Goal: Information Seeking & Learning: Learn about a topic

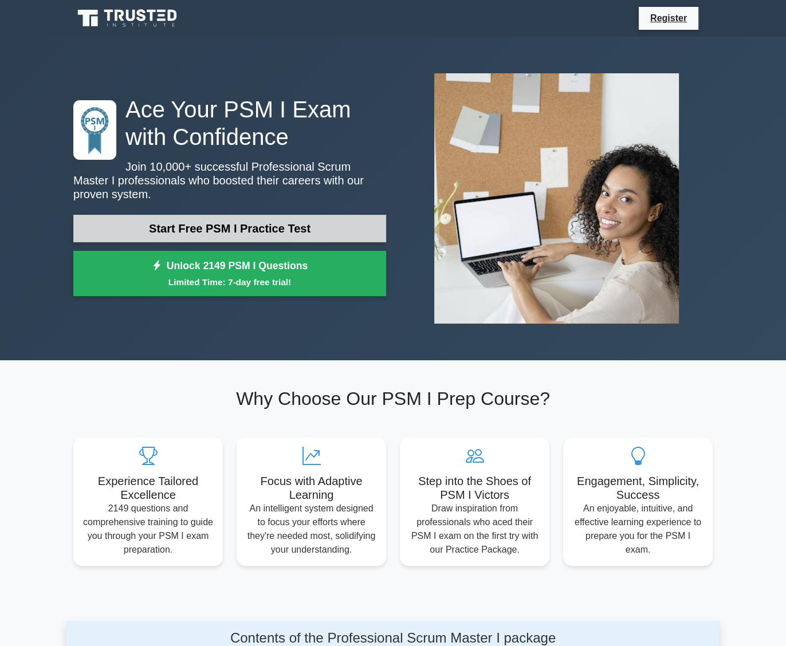
click at [253, 223] on link "Start Free PSM I Practice Test" at bounding box center [229, 228] width 313 height 27
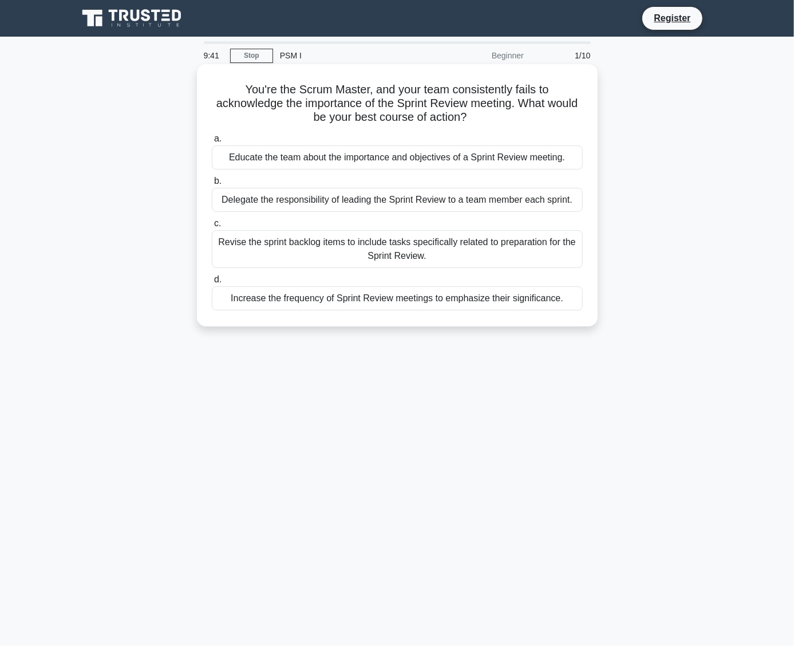
click at [218, 162] on div "Educate the team about the importance and objectives of a Sprint Review meeting." at bounding box center [397, 157] width 371 height 24
click at [212, 143] on input "a. Educate the team about the importance and objectives of a Sprint Review meet…" at bounding box center [212, 138] width 0 height 7
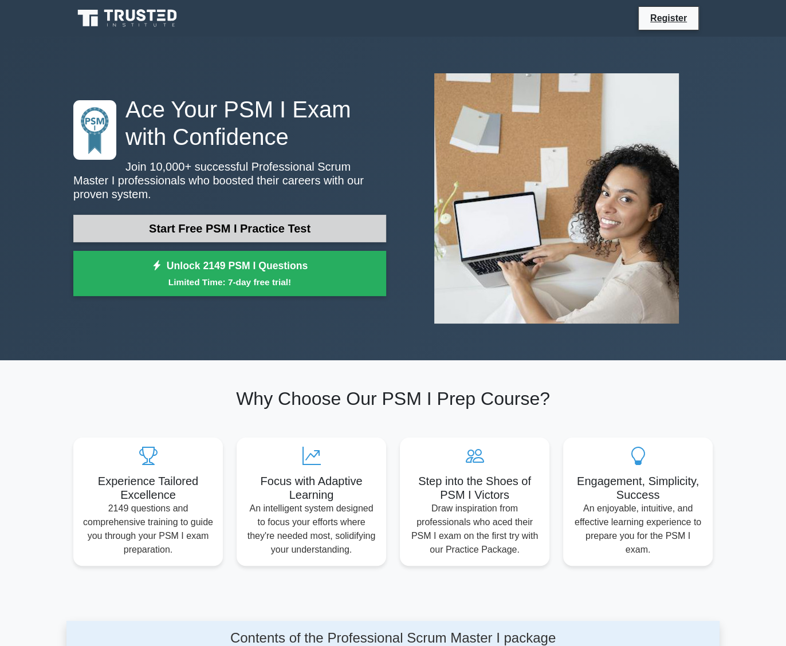
click at [174, 218] on link "Start Free PSM I Practice Test" at bounding box center [229, 228] width 313 height 27
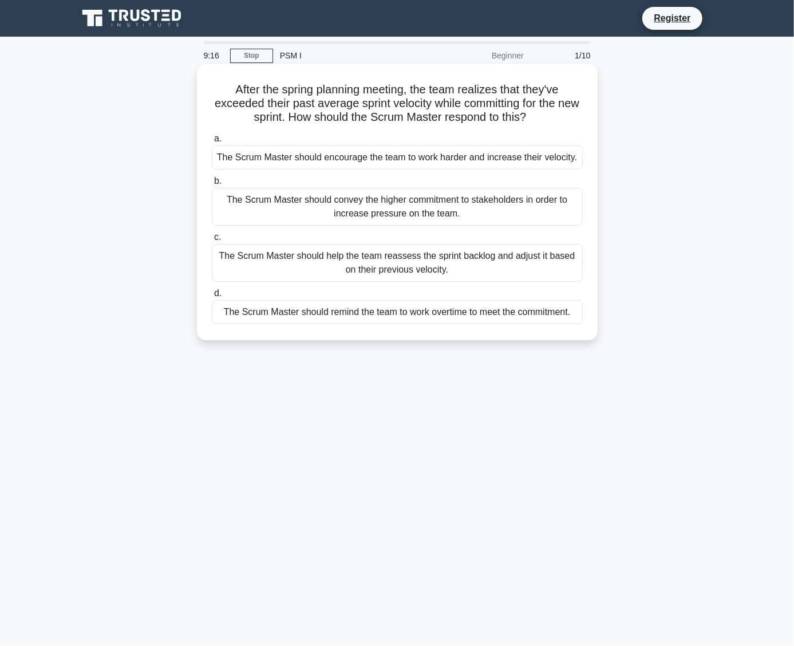
click at [349, 259] on div "The Scrum Master should help the team reassess the sprint backlog and adjust it…" at bounding box center [397, 263] width 371 height 38
click at [212, 241] on input "c. The Scrum Master should help the team reassess the sprint backlog and adjust…" at bounding box center [212, 237] width 0 height 7
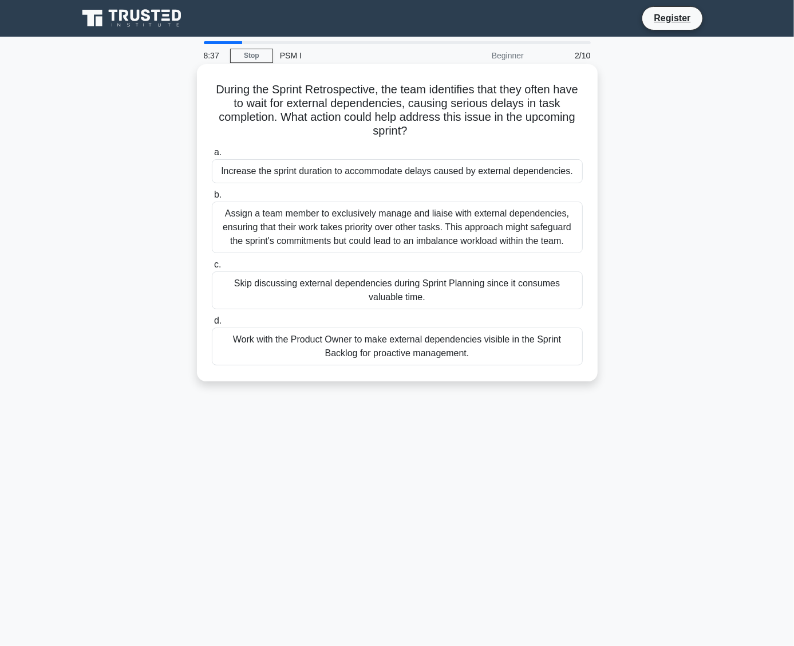
click at [368, 339] on div "Work with the Product Owner to make external dependencies visible in the Sprint…" at bounding box center [397, 347] width 371 height 38
click at [212, 325] on input "d. Work with the Product Owner to make external dependencies visible in the Spr…" at bounding box center [212, 320] width 0 height 7
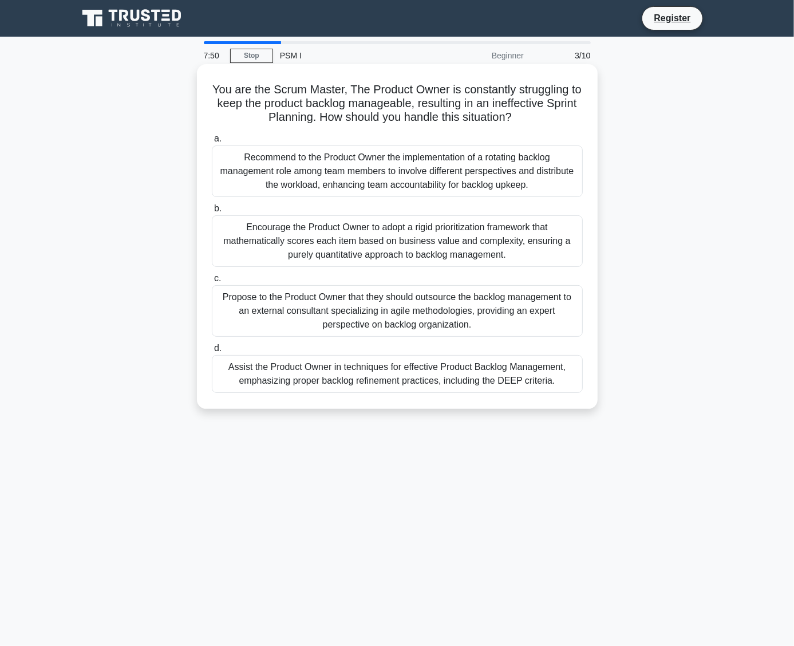
click at [406, 381] on div "Assist the Product Owner in techniques for effective Product Backlog Management…" at bounding box center [397, 374] width 371 height 38
click at [212, 352] on input "d. Assist the Product Owner in techniques for effective Product Backlog Managem…" at bounding box center [212, 348] width 0 height 7
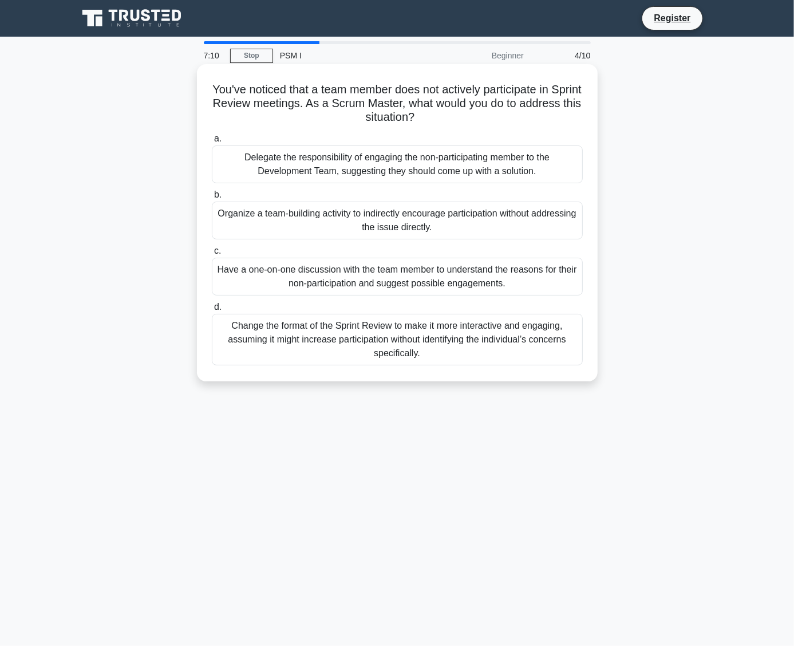
click at [496, 275] on div "Have a one-on-one discussion with the team member to understand the reasons for…" at bounding box center [397, 277] width 371 height 38
click at [212, 255] on input "c. Have a one-on-one discussion with the team member to understand the reasons …" at bounding box center [212, 250] width 0 height 7
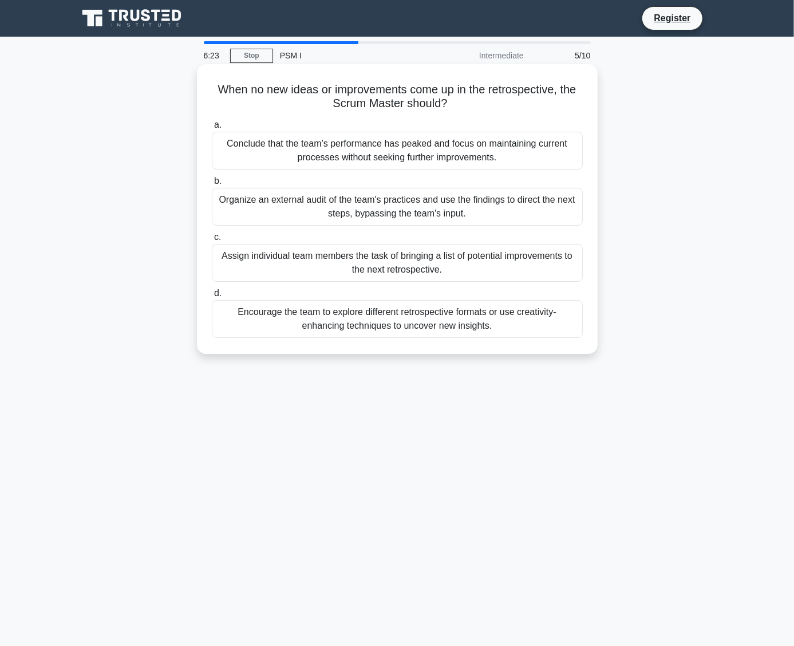
click at [491, 316] on div "Encourage the team to explore different retrospective formats or use creativity…" at bounding box center [397, 319] width 371 height 38
click at [212, 297] on input "d. Encourage the team to explore different retrospective formats or use creativ…" at bounding box center [212, 293] width 0 height 7
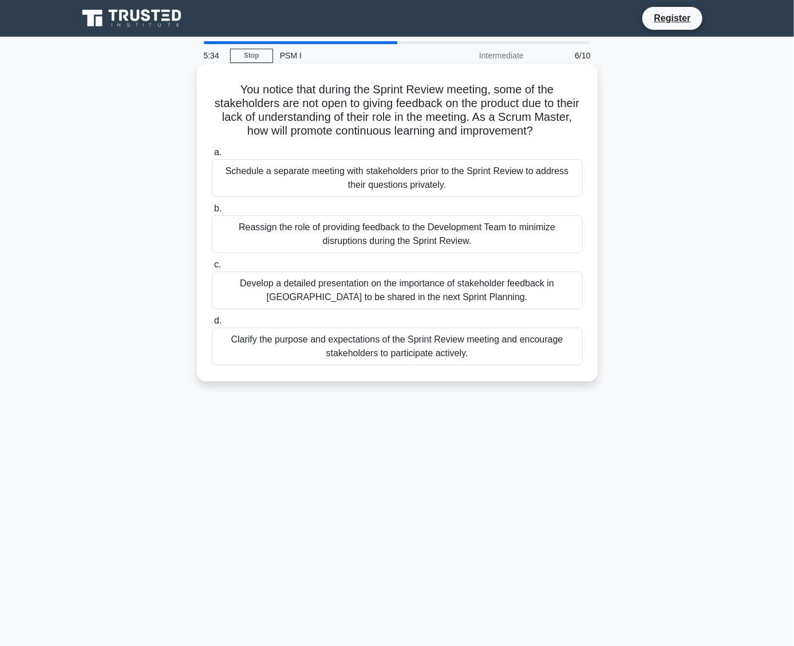
click at [473, 347] on div "Clarify the purpose and expectations of the Sprint Review meeting and encourage…" at bounding box center [397, 347] width 371 height 38
click at [212, 325] on input "d. Clarify the purpose and expectations of the Sprint Review meeting and encour…" at bounding box center [212, 320] width 0 height 7
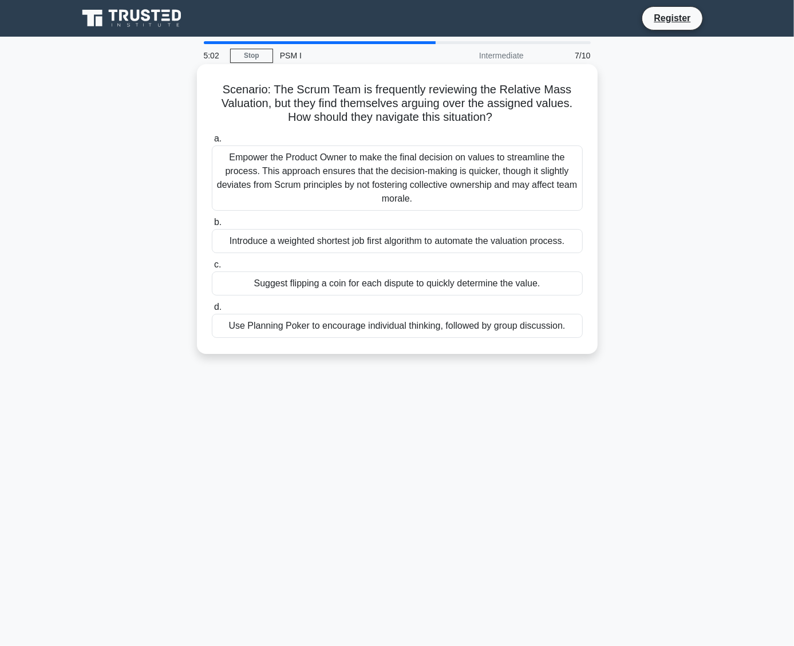
click at [493, 325] on div "Use Planning Poker to encourage individual thinking, followed by group discussi…" at bounding box center [397, 326] width 371 height 24
click at [212, 311] on input "d. Use Planning Poker to encourage individual thinking, followed by group discu…" at bounding box center [212, 307] width 0 height 7
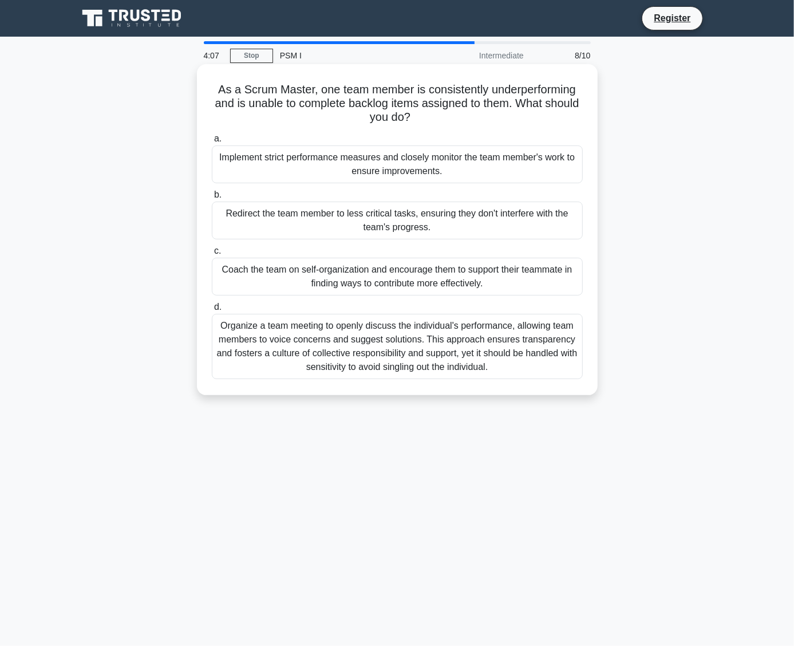
click at [452, 365] on div "Organize a team meeting to openly discuss the individual's performance, allowin…" at bounding box center [397, 346] width 371 height 65
click at [212, 311] on input "d. Organize a team meeting to openly discuss the individual's performance, allo…" at bounding box center [212, 307] width 0 height 7
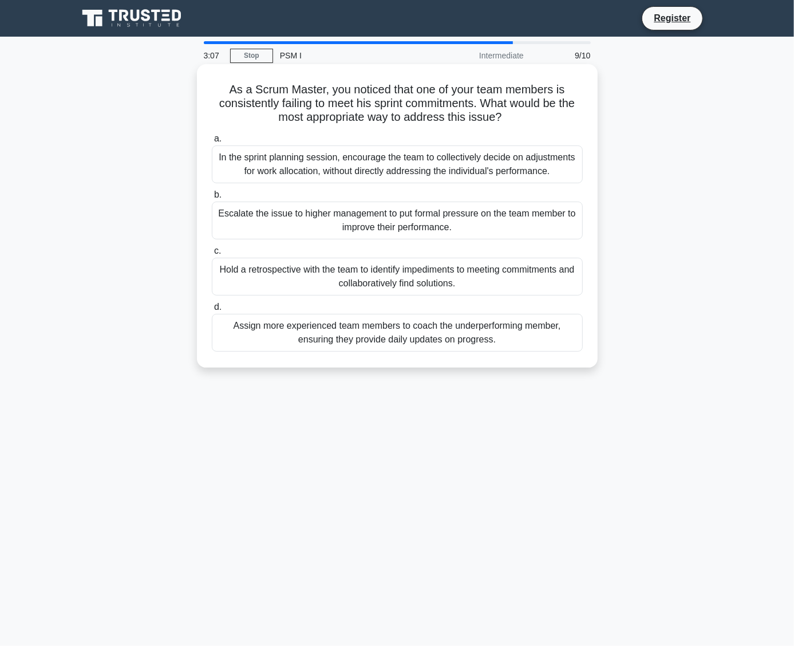
click at [399, 176] on div "In the sprint planning session, encourage the team to collectively decide on ad…" at bounding box center [397, 164] width 371 height 38
click at [212, 143] on input "a. In the sprint planning session, encourage the team to collectively decide on…" at bounding box center [212, 138] width 0 height 7
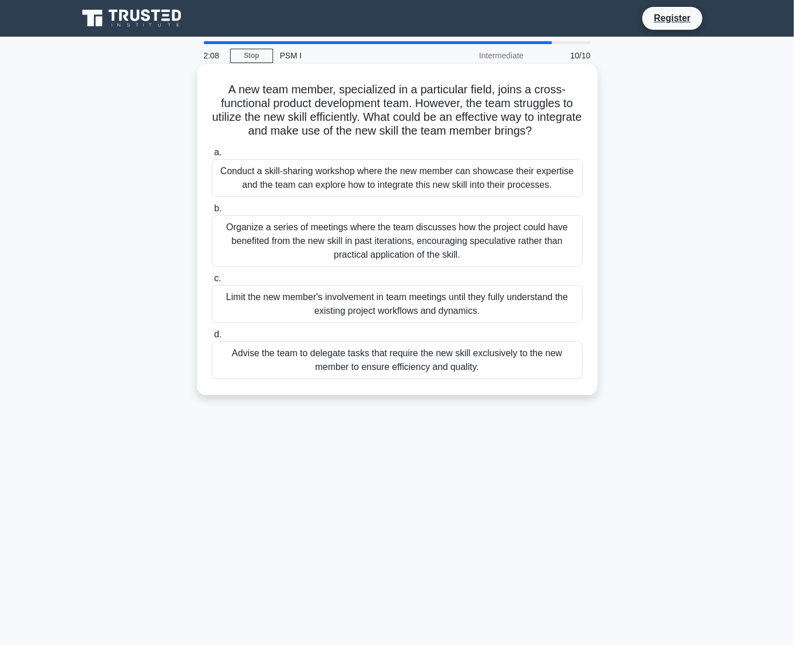
click at [418, 188] on div "Conduct a skill-sharing workshop where the new member can showcase their expert…" at bounding box center [397, 178] width 371 height 38
click at [212, 156] on input "a. Conduct a skill-sharing workshop where the new member can showcase their exp…" at bounding box center [212, 152] width 0 height 7
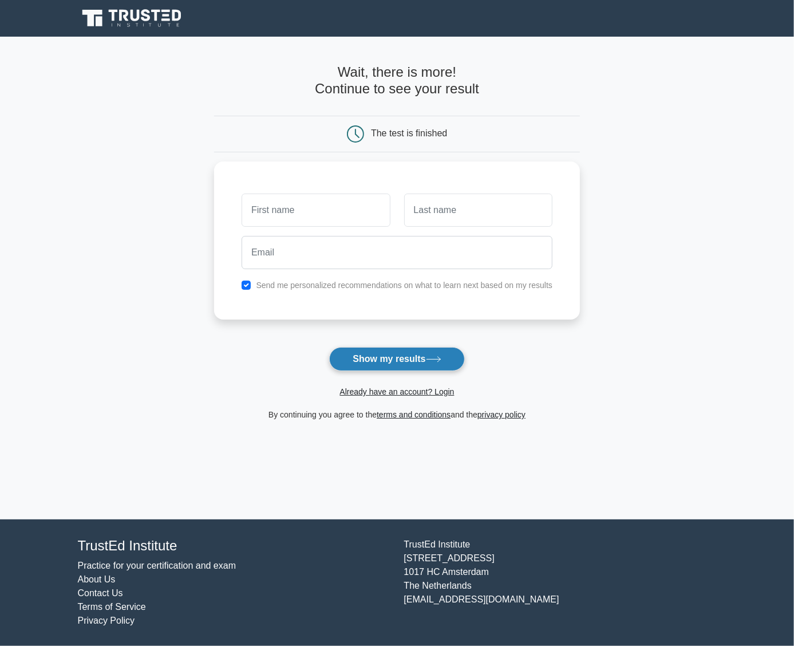
click at [377, 364] on button "Show my results" at bounding box center [396, 359] width 135 height 24
click at [313, 204] on input "text" at bounding box center [316, 207] width 148 height 33
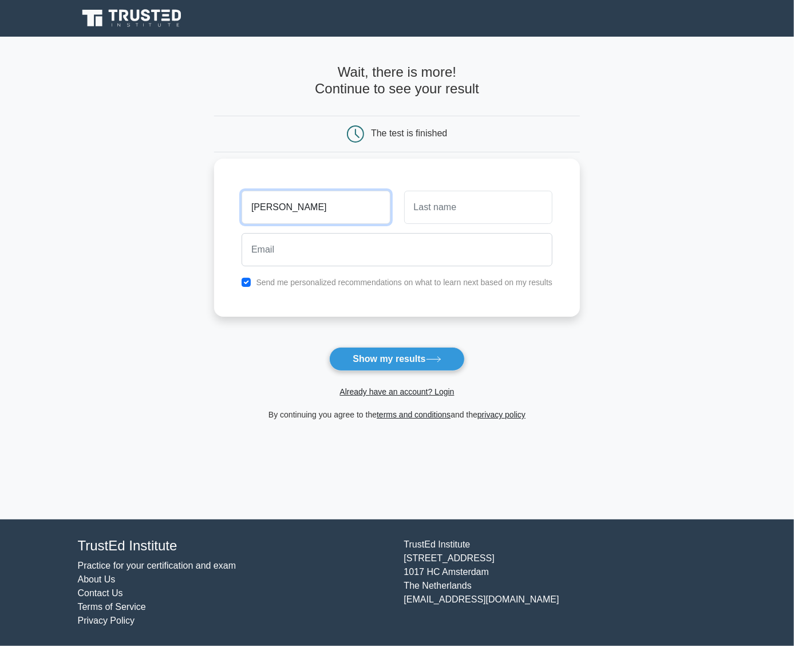
type input "[PERSON_NAME]"
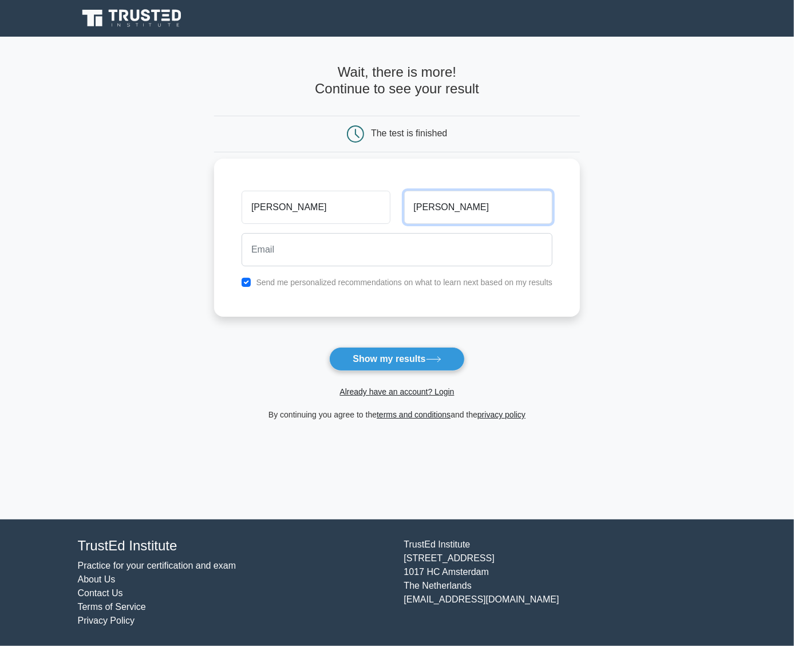
type input "[PERSON_NAME]"
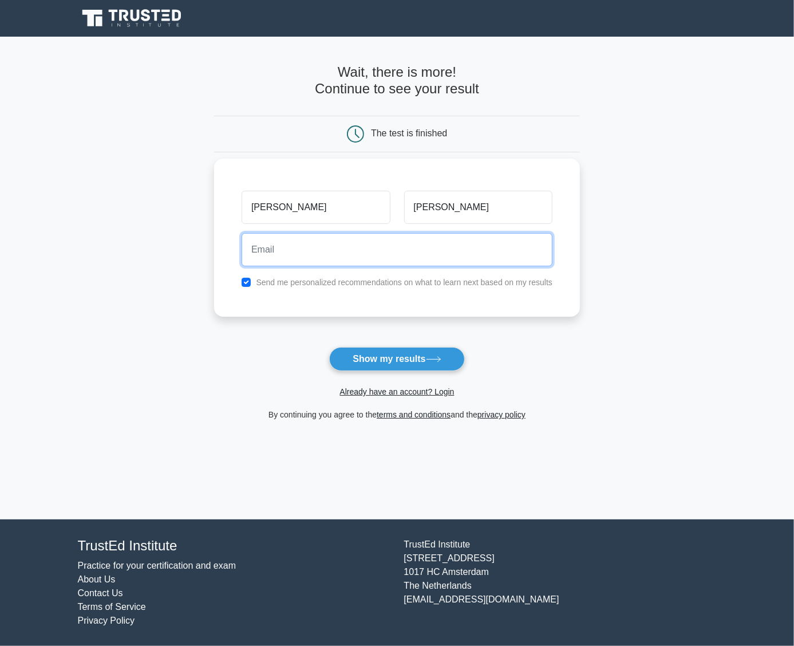
click at [334, 247] on input "email" at bounding box center [397, 249] width 311 height 33
type input "[PERSON_NAME]"
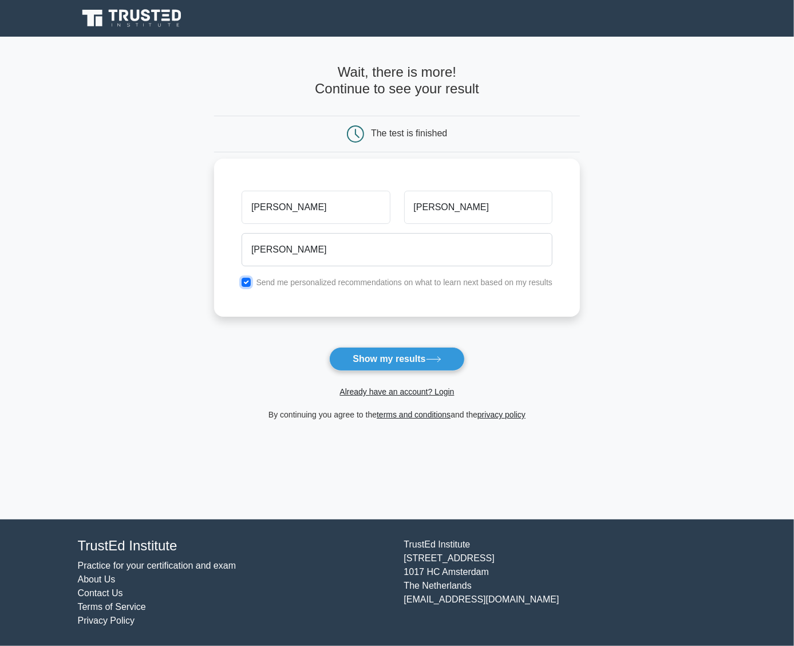
click at [249, 278] on input "checkbox" at bounding box center [246, 282] width 9 height 9
checkbox input "false"
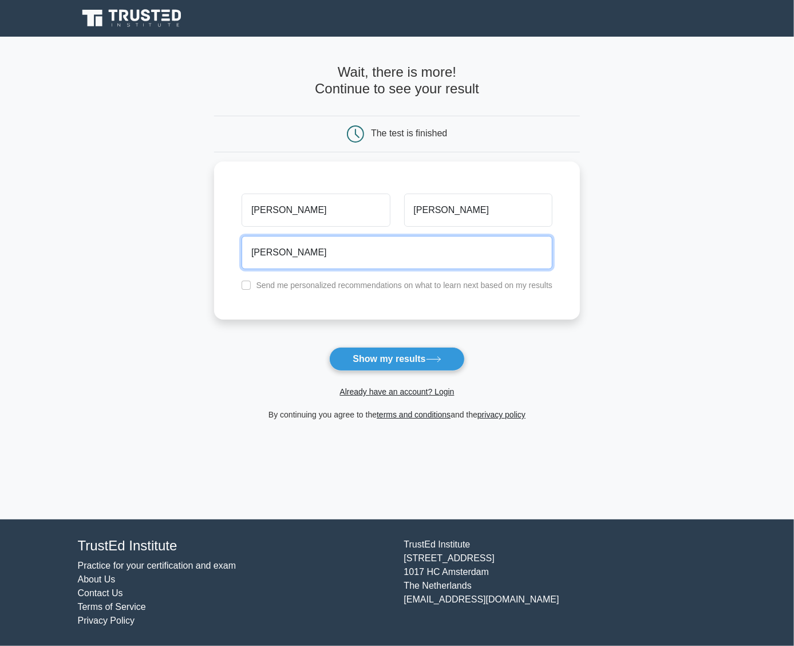
drag, startPoint x: 313, startPoint y: 253, endPoint x: 214, endPoint y: 257, distance: 99.2
click at [215, 257] on div "[PERSON_NAME][GEOGRAPHIC_DATA] Send me personalized recommendations on what to …" at bounding box center [397, 241] width 366 height 158
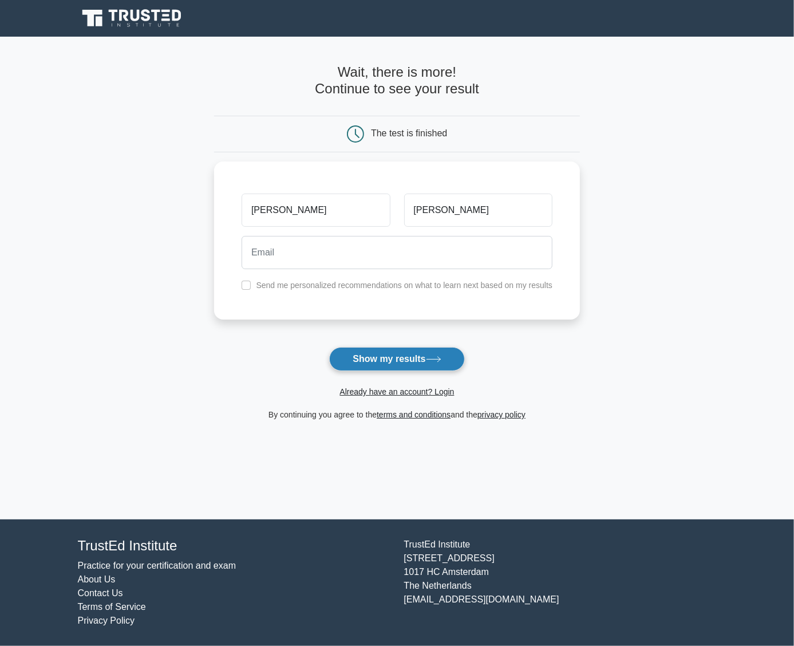
click at [403, 360] on button "Show my results" at bounding box center [396, 359] width 135 height 24
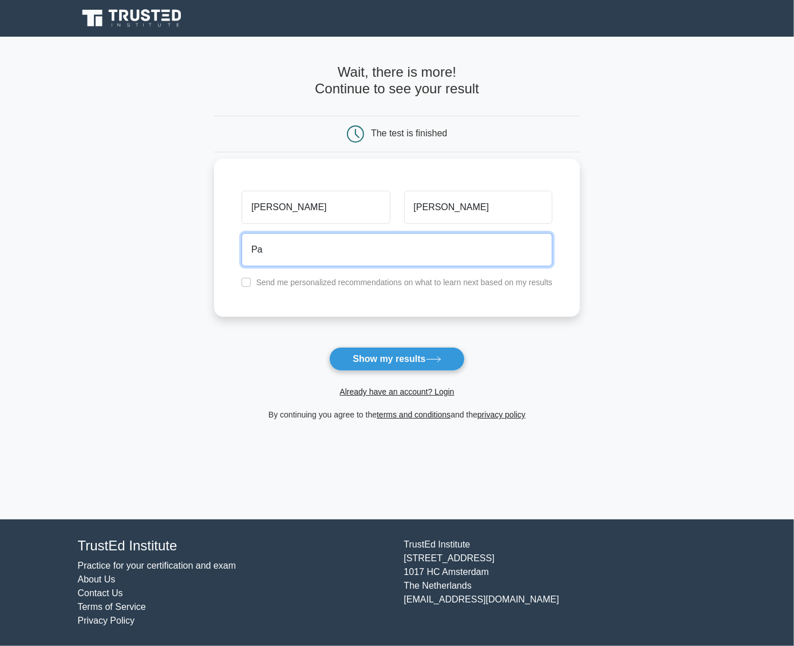
type input "P"
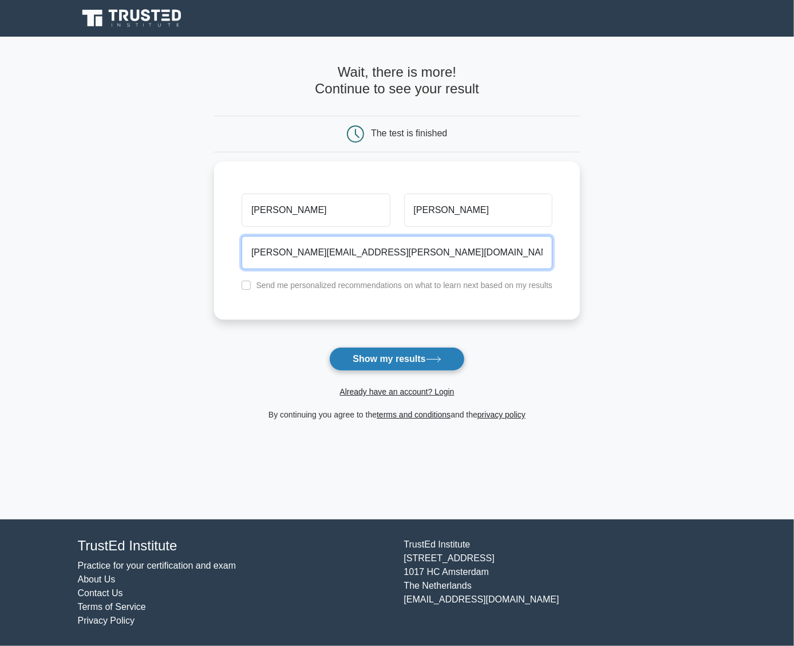
type input "[PERSON_NAME][EMAIL_ADDRESS][PERSON_NAME][DOMAIN_NAME]"
click at [360, 358] on button "Show my results" at bounding box center [396, 359] width 135 height 24
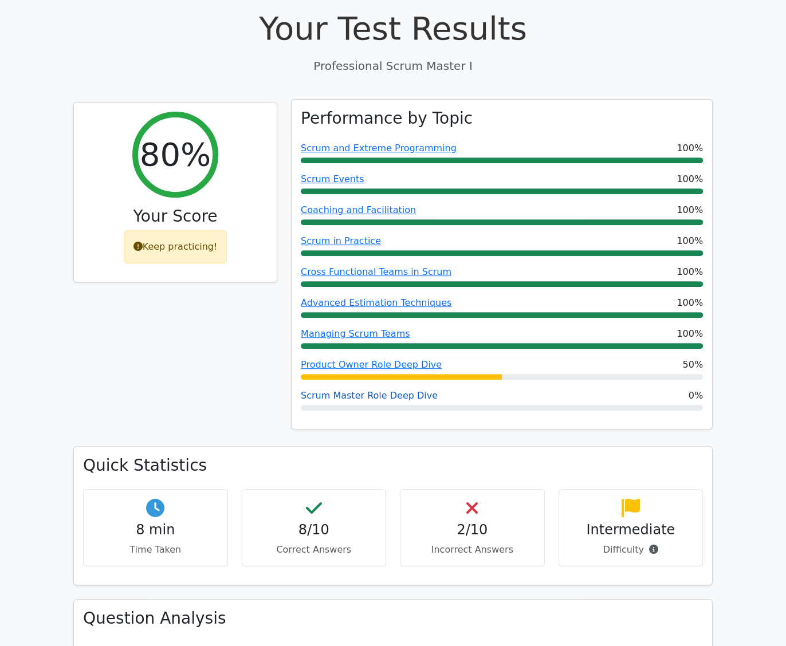
scroll to position [401, 0]
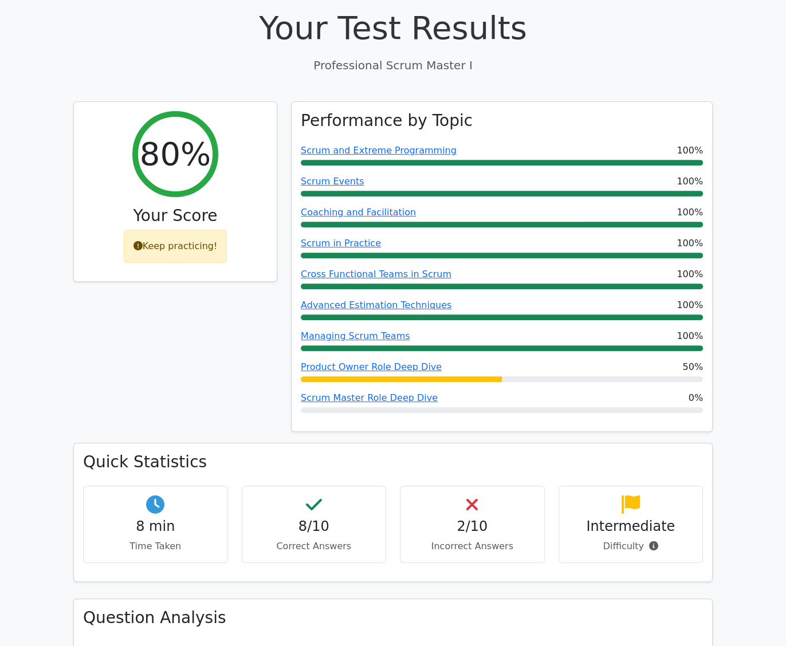
click at [467, 518] on h4 "2/10" at bounding box center [471, 526] width 125 height 17
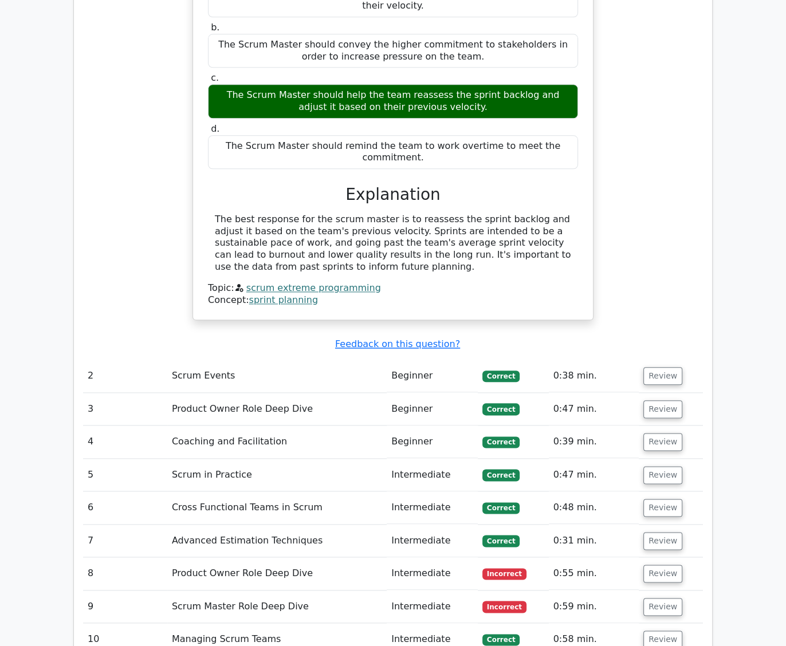
scroll to position [1317, 0]
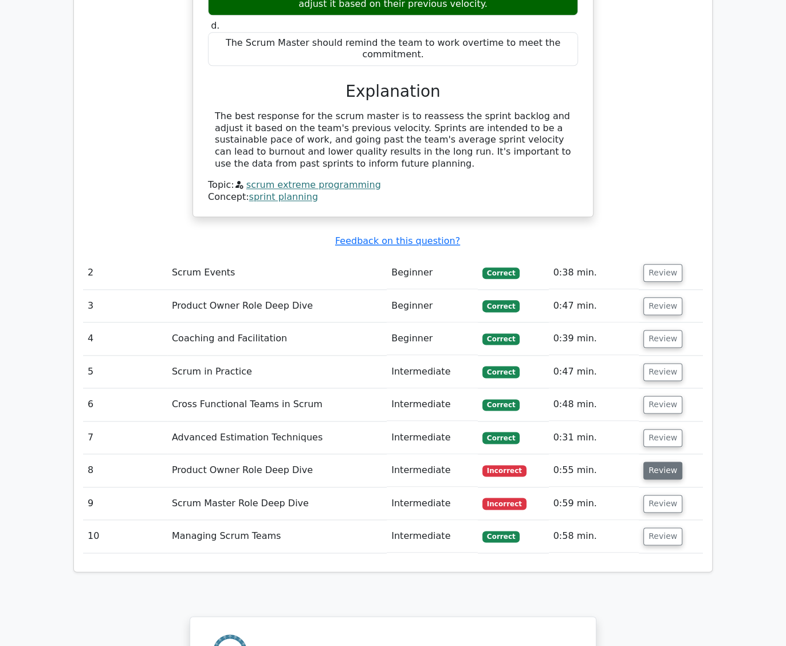
click at [671, 462] on button "Review" at bounding box center [662, 471] width 39 height 18
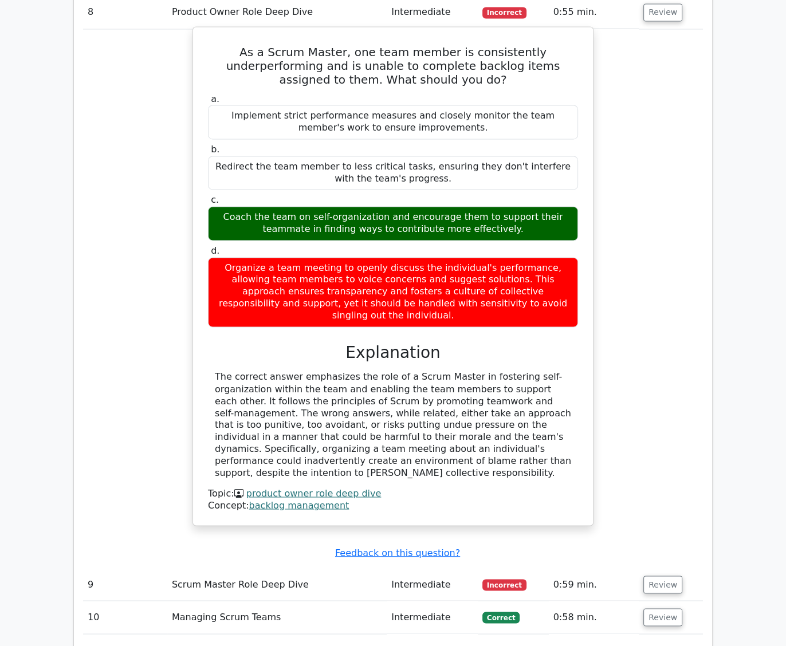
scroll to position [1947, 0]
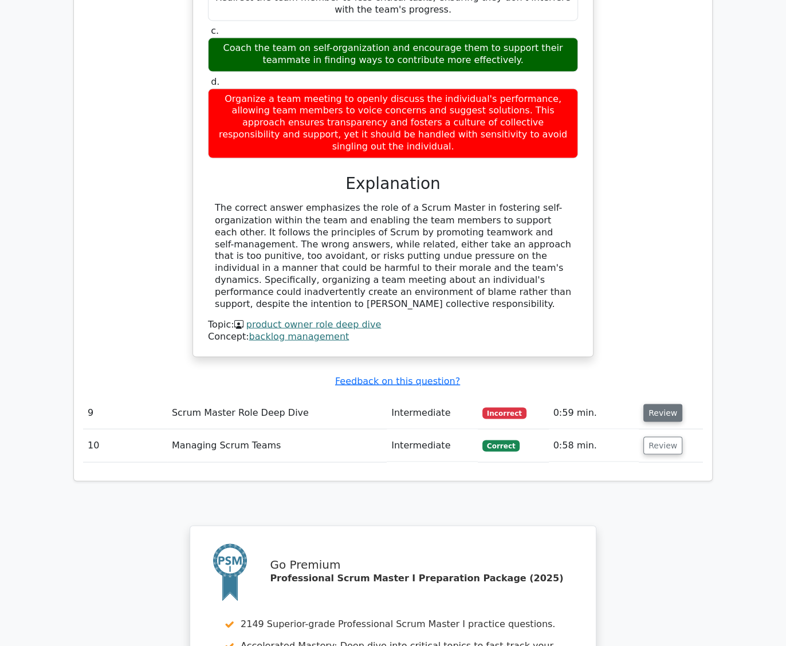
click at [658, 404] on button "Review" at bounding box center [662, 413] width 39 height 18
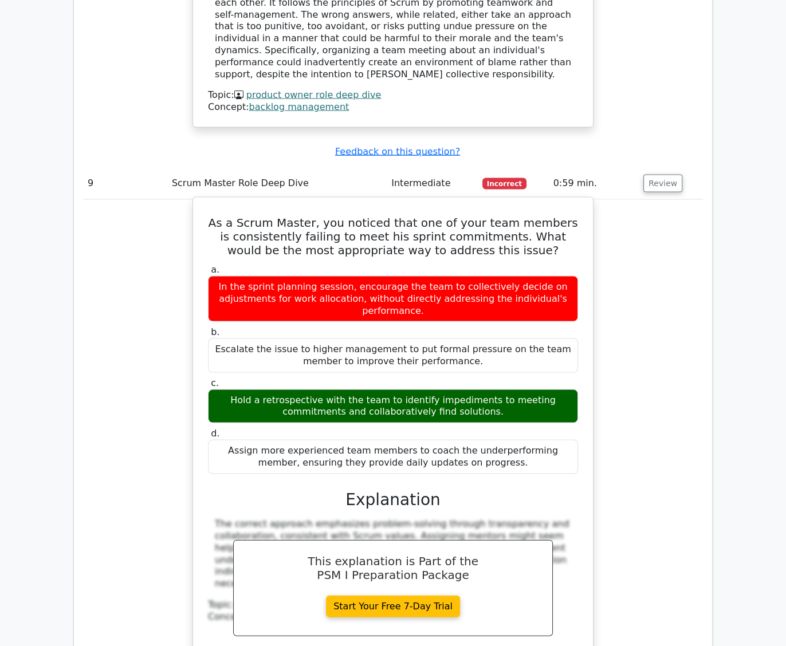
scroll to position [2348, 0]
